Goal: Task Accomplishment & Management: Complete application form

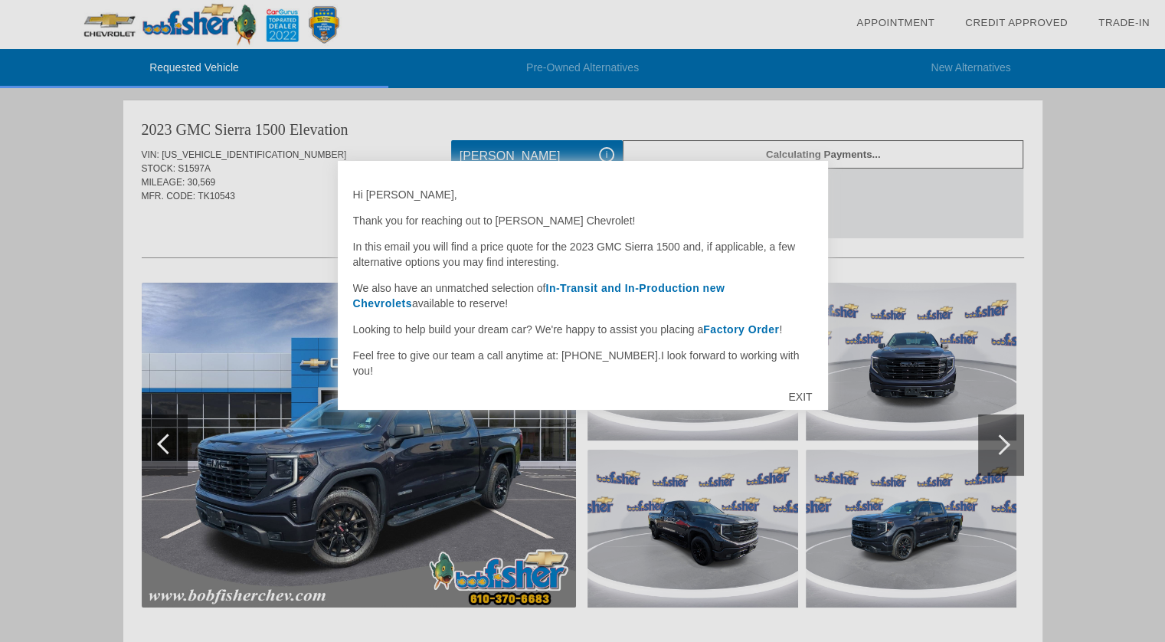
click at [799, 399] on div "EXIT" at bounding box center [800, 397] width 54 height 46
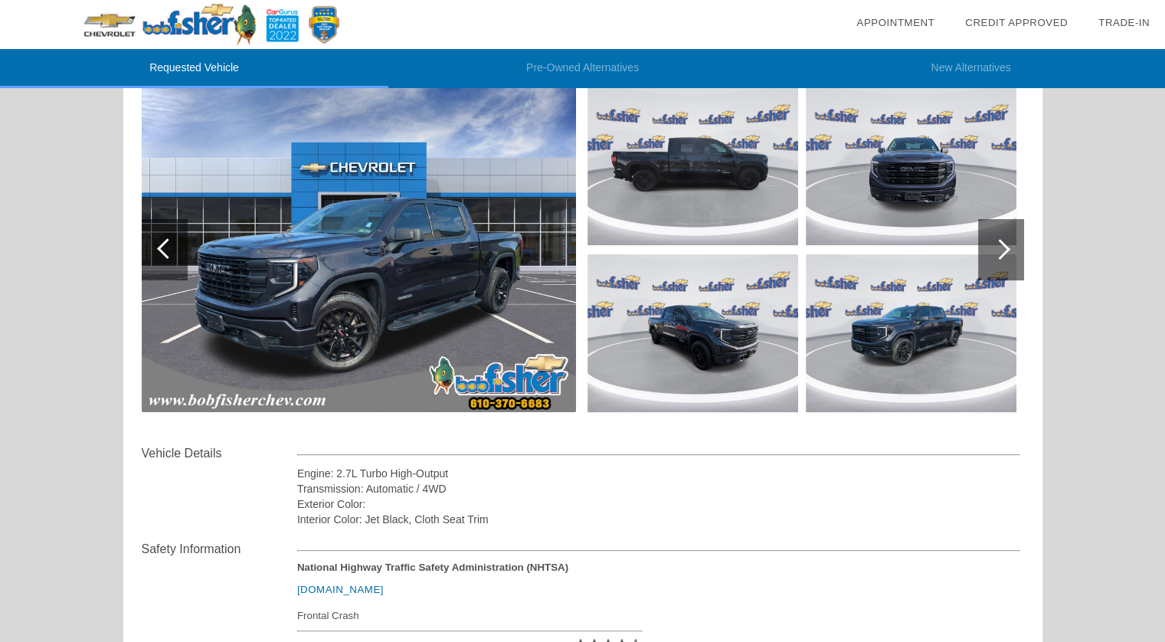
scroll to position [193, 0]
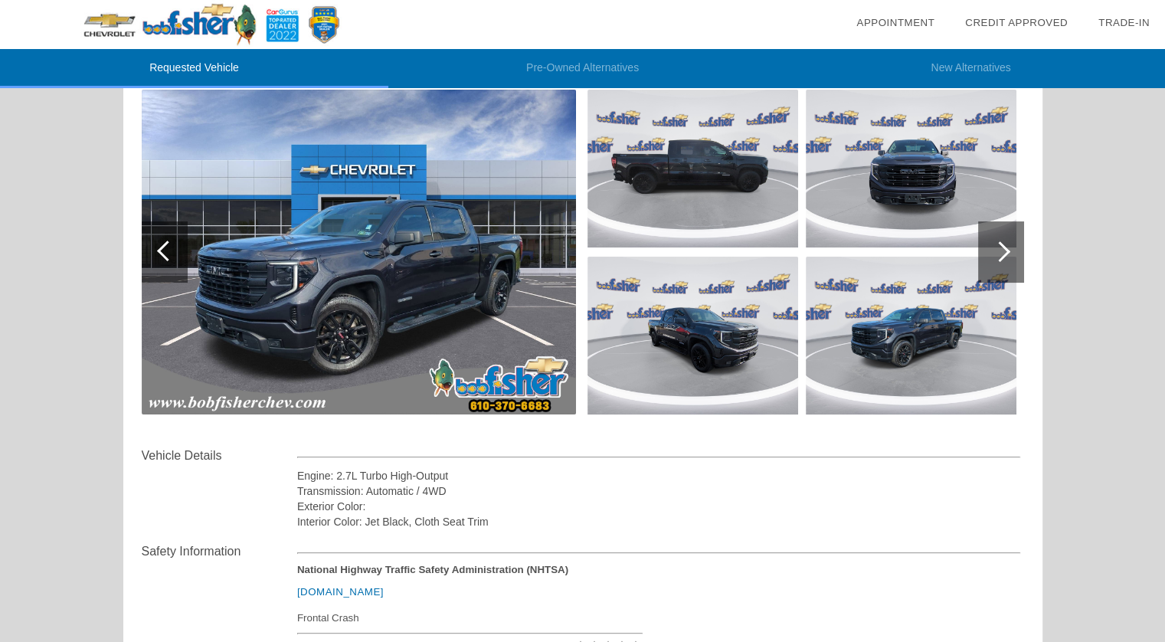
click at [511, 282] on img at bounding box center [359, 252] width 434 height 325
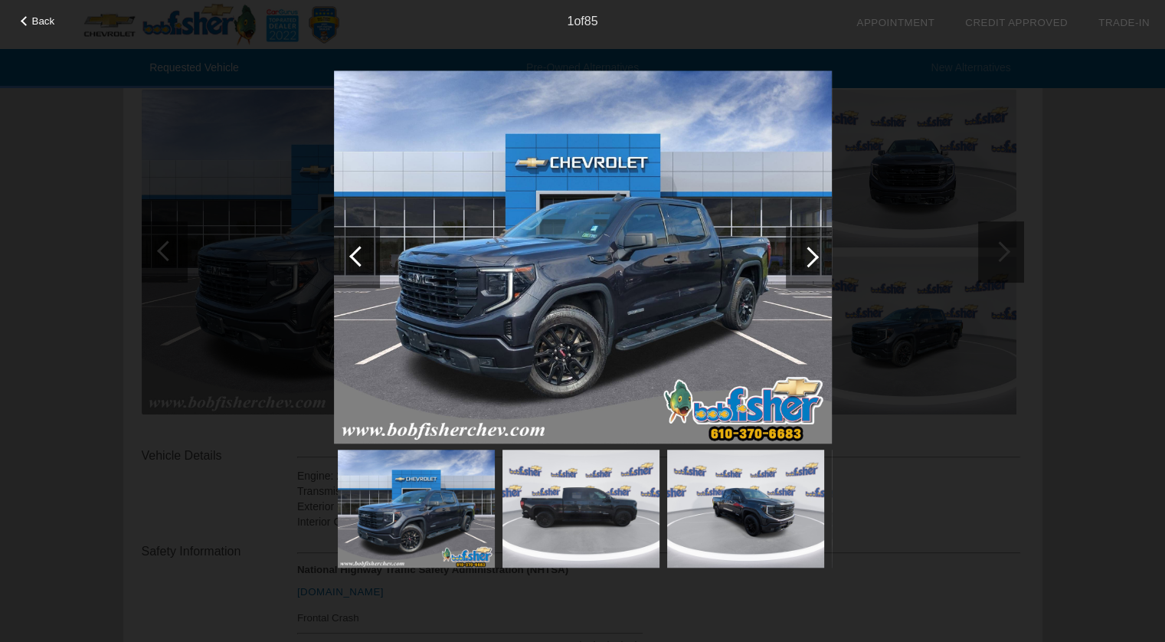
click at [816, 250] on div at bounding box center [809, 257] width 46 height 61
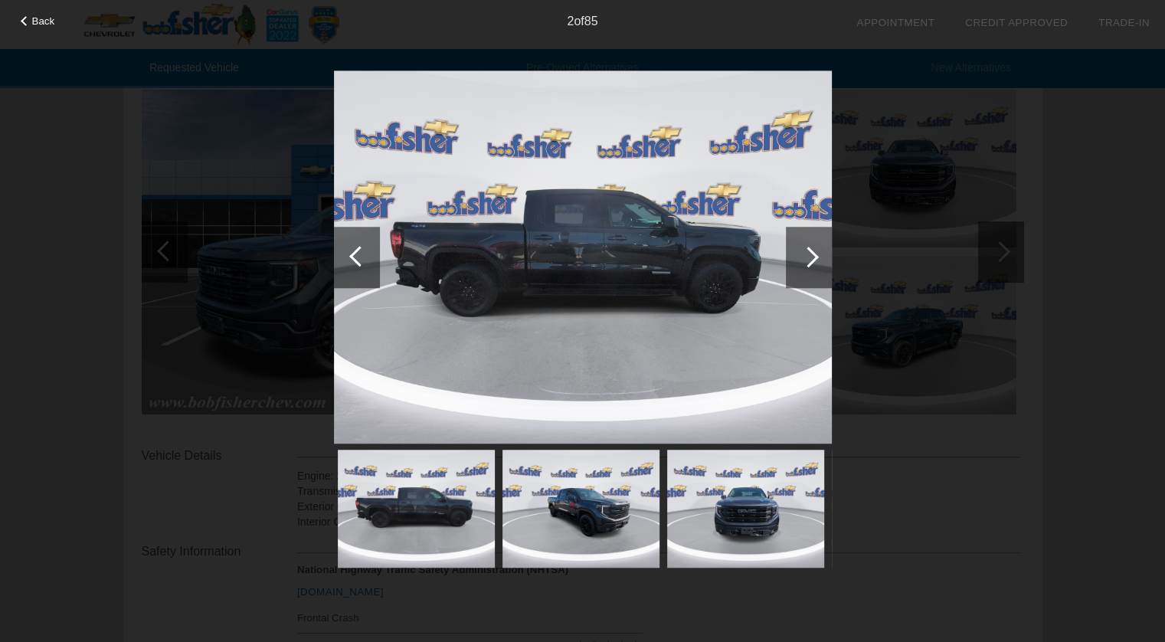
click at [816, 250] on div at bounding box center [809, 257] width 46 height 61
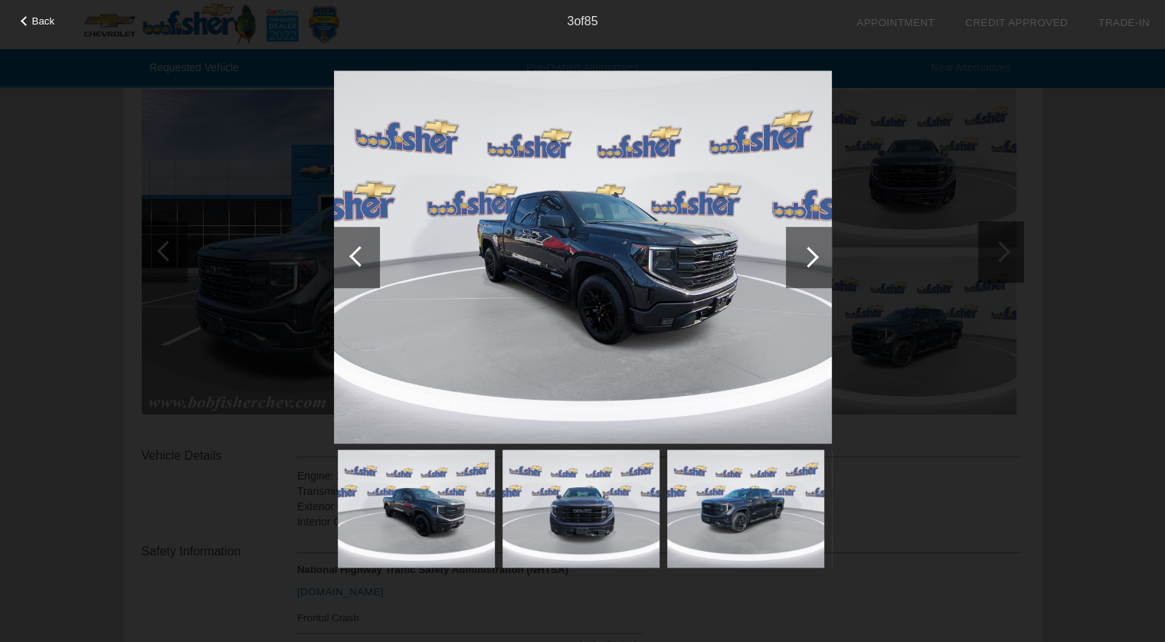
click at [816, 250] on div at bounding box center [809, 257] width 46 height 61
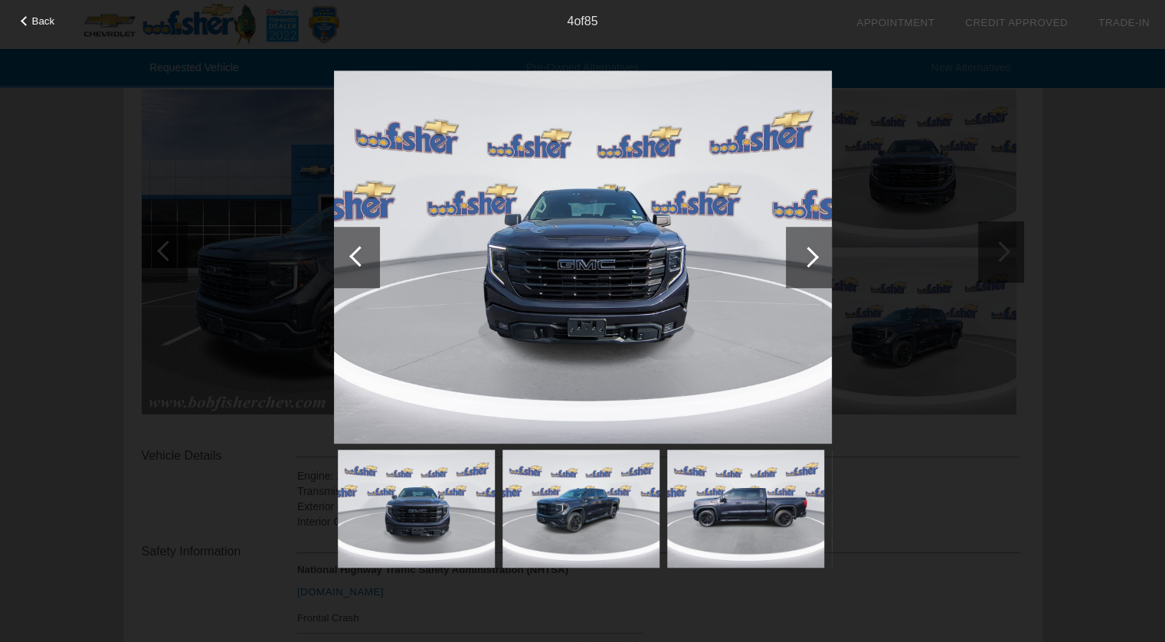
click at [816, 250] on div at bounding box center [809, 257] width 46 height 61
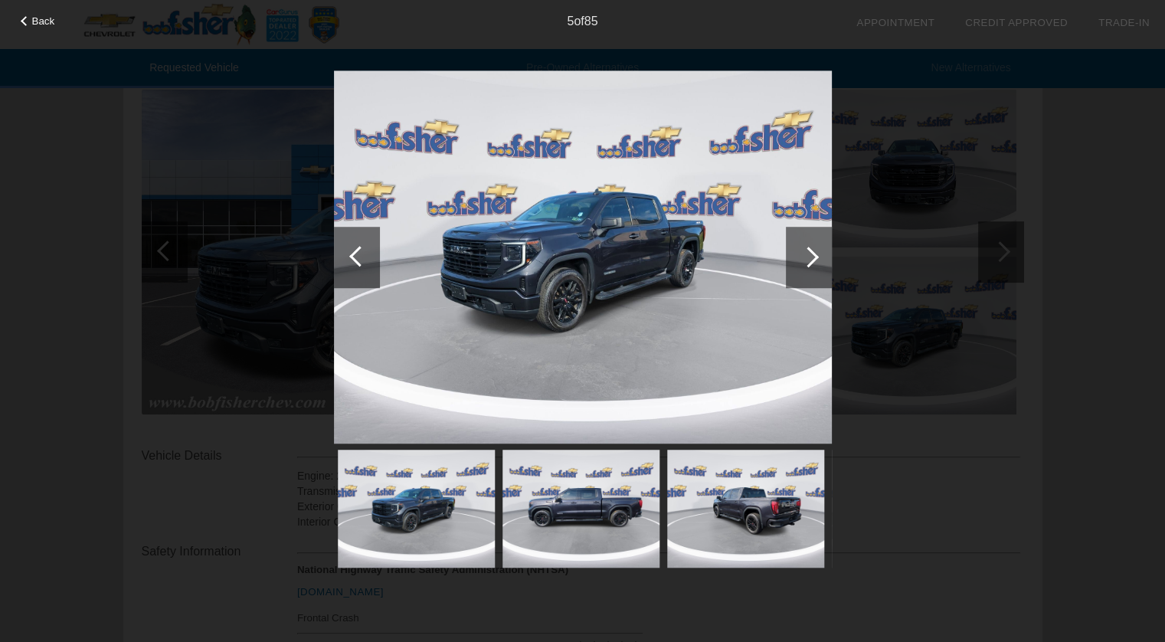
click at [816, 250] on div at bounding box center [809, 257] width 46 height 61
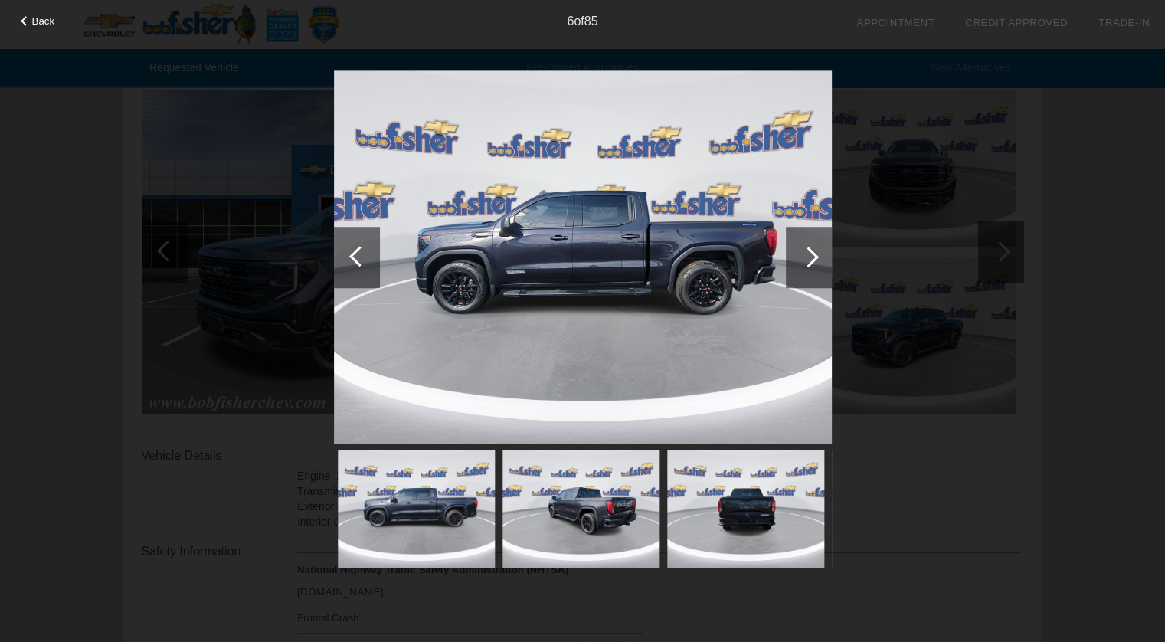
click at [816, 250] on div at bounding box center [809, 257] width 46 height 61
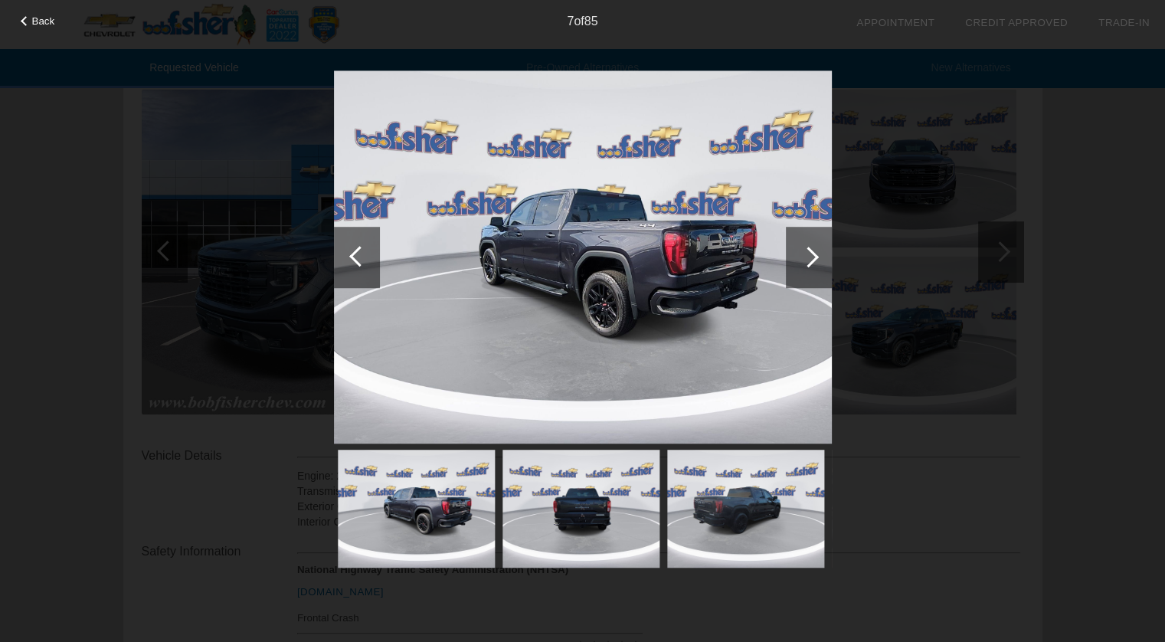
click at [816, 250] on div at bounding box center [809, 257] width 46 height 61
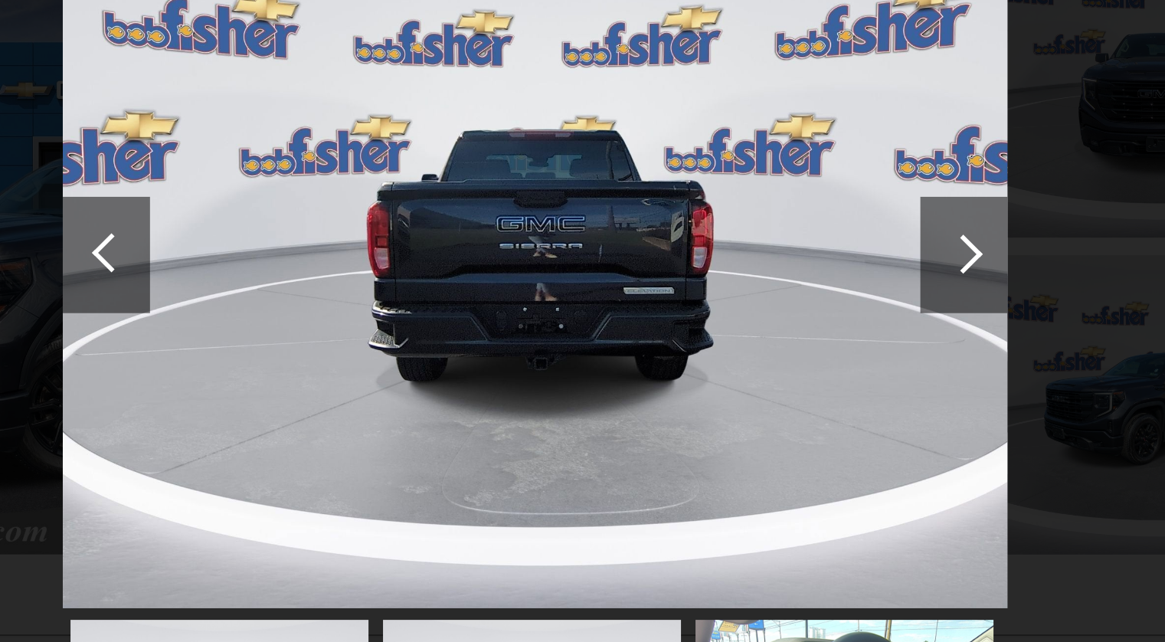
scroll to position [192, 0]
click at [814, 250] on div at bounding box center [809, 257] width 46 height 61
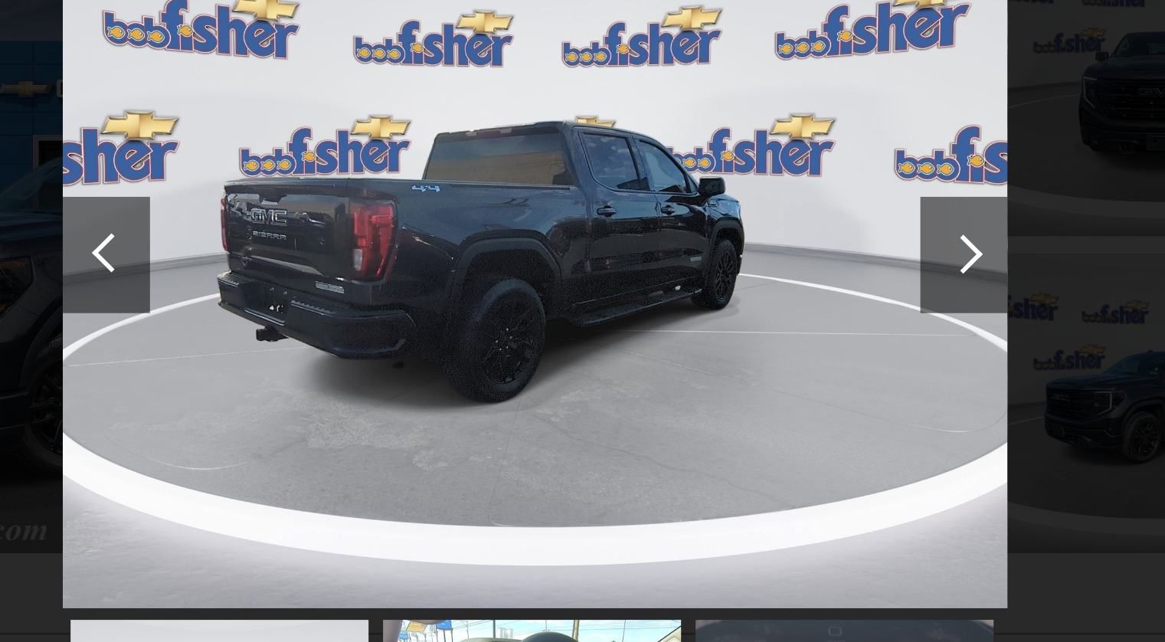
click at [814, 250] on div at bounding box center [809, 257] width 46 height 61
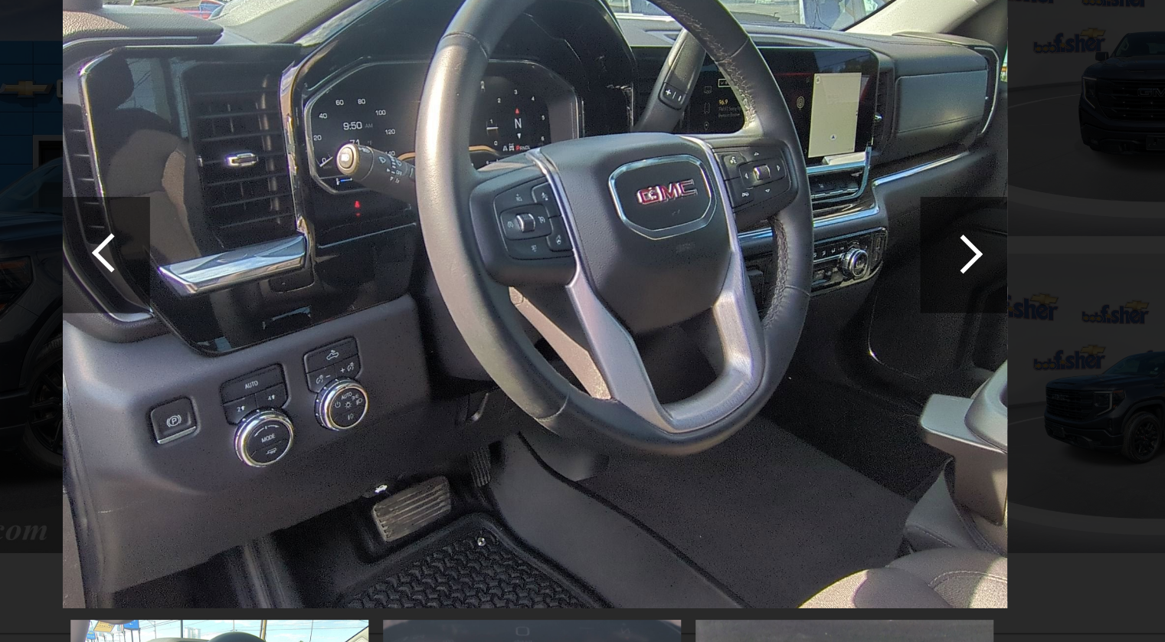
click at [814, 250] on div at bounding box center [809, 257] width 46 height 61
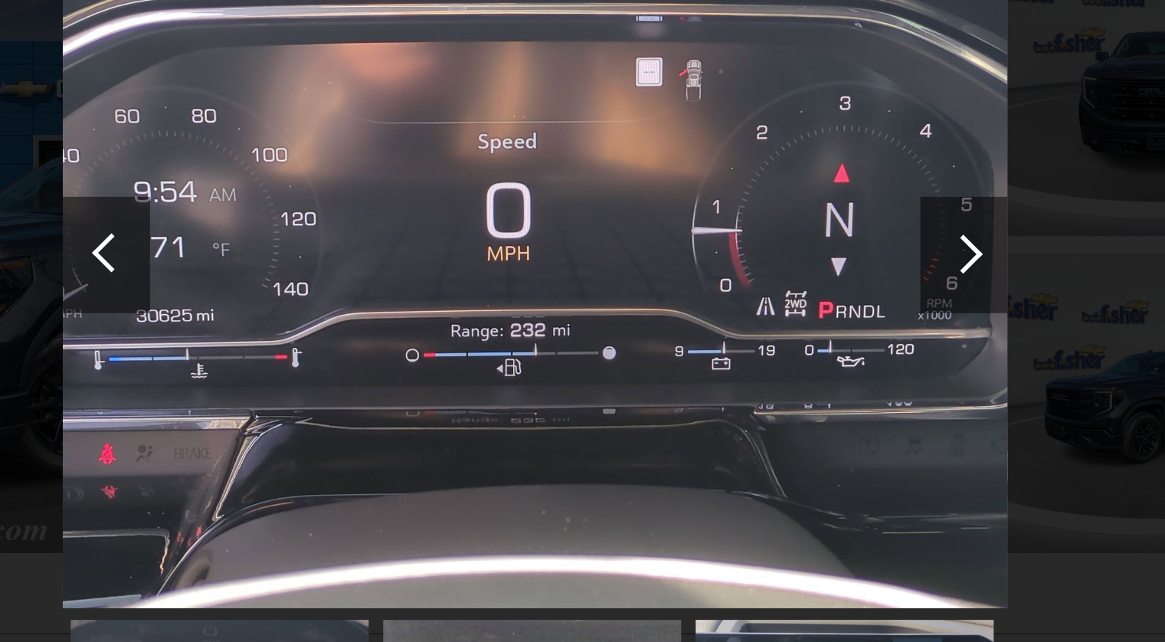
click at [814, 250] on div at bounding box center [809, 257] width 46 height 61
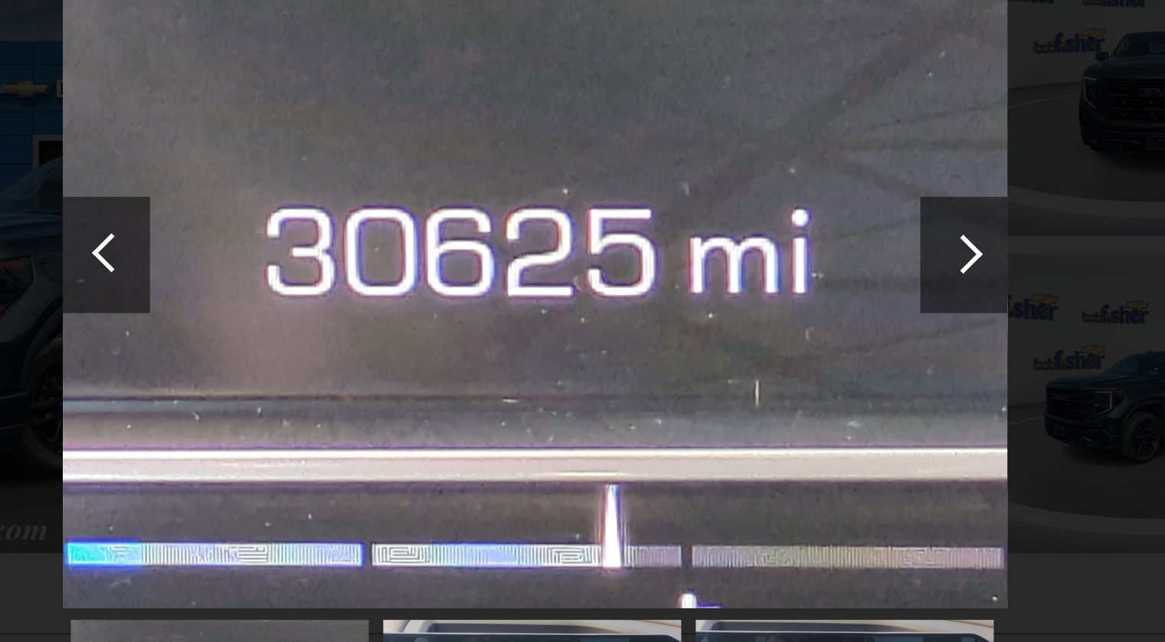
click at [814, 250] on div at bounding box center [809, 257] width 46 height 61
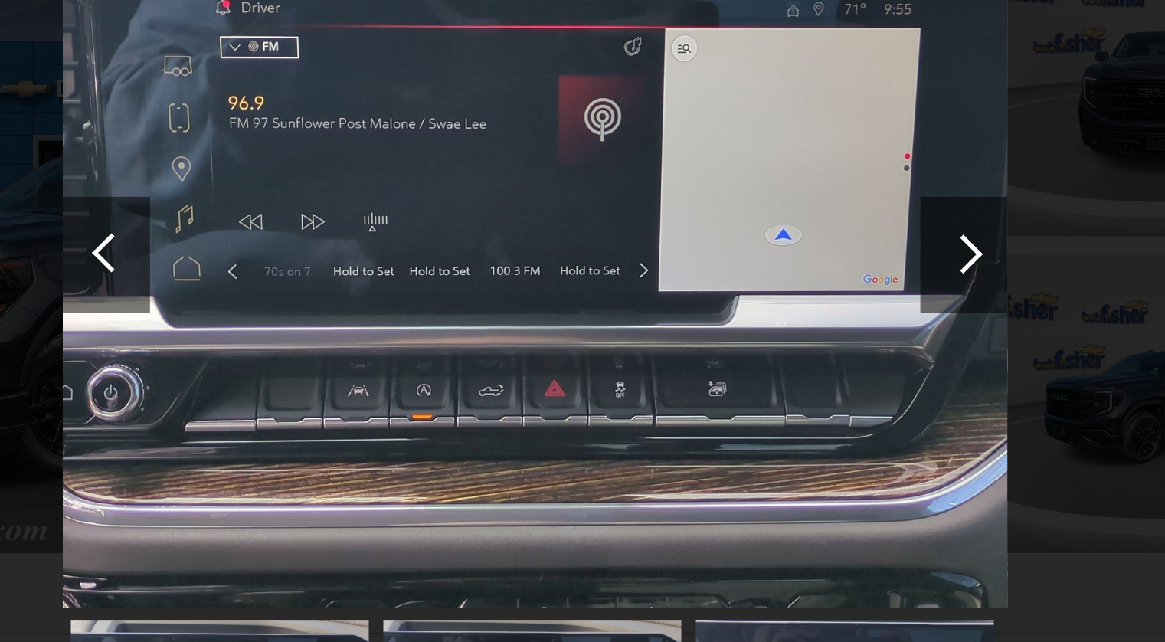
click at [814, 250] on div at bounding box center [809, 257] width 46 height 61
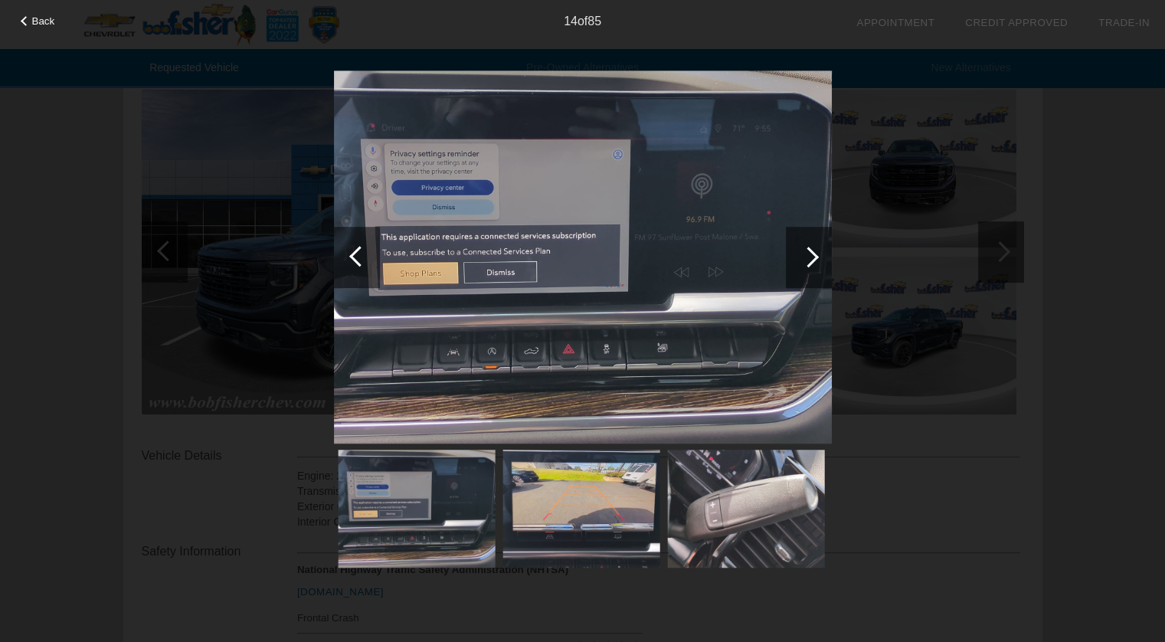
click at [818, 246] on div at bounding box center [809, 257] width 46 height 61
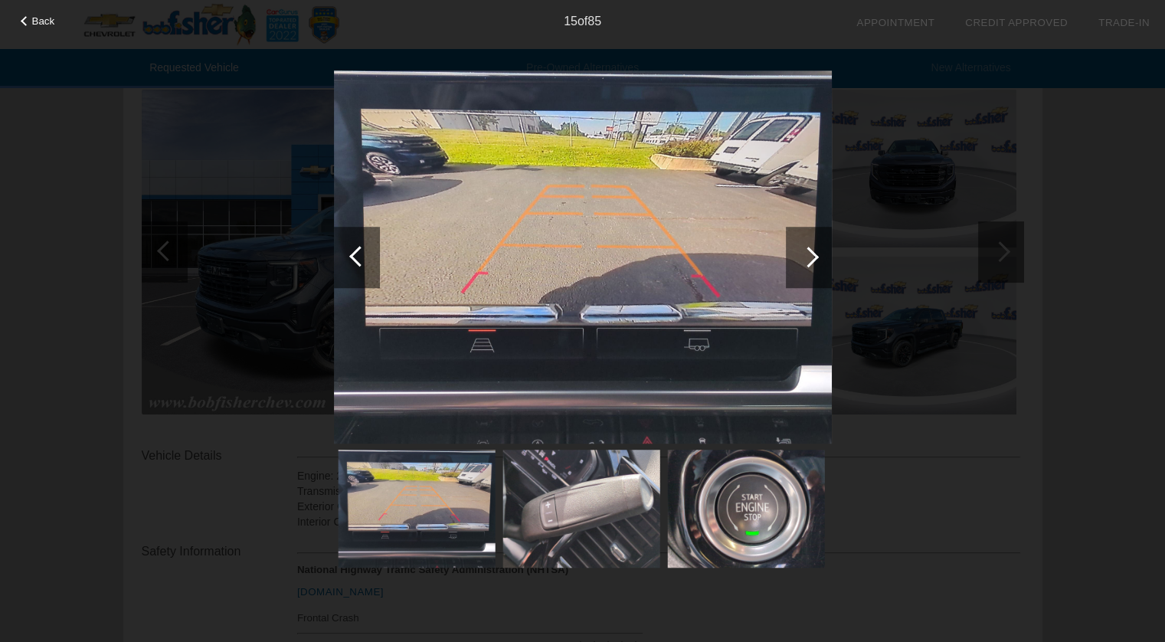
click at [47, 19] on span "Back" at bounding box center [43, 20] width 23 height 11
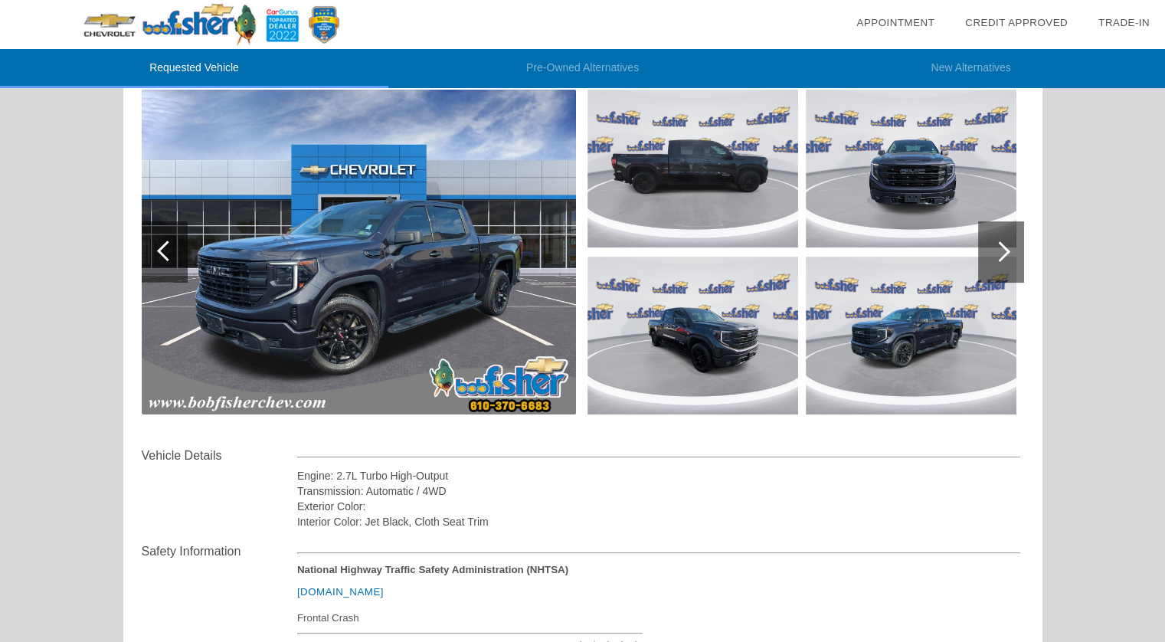
scroll to position [0, 0]
